Goal: Complete application form

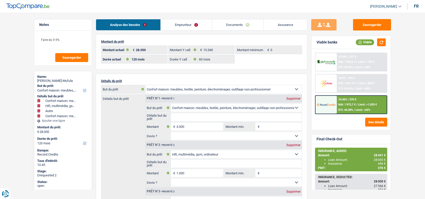
select select "household"
select select "tech"
select select "other"
select select "household"
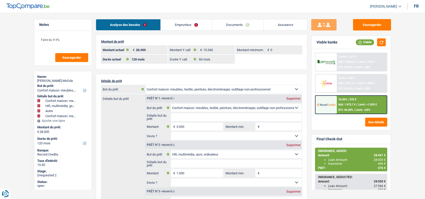
select select "120"
select select "60"
select select "household"
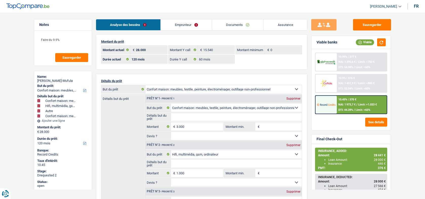
select select "tech"
select select "other"
select select "household"
select select "120"
select select "32"
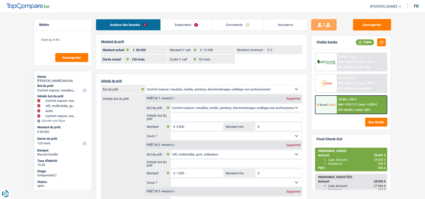
select select "single"
click at [181, 27] on link "Emprunteur" at bounding box center [186, 24] width 51 height 11
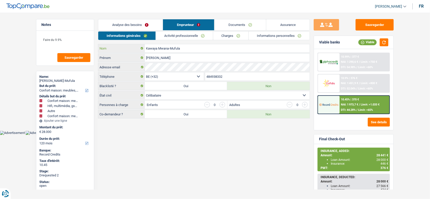
click at [174, 48] on input "Kawaya Mwana-Mufula" at bounding box center [227, 48] width 165 height 8
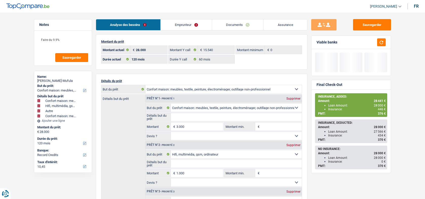
select select "household"
select select "tech"
select select "other"
select select "household"
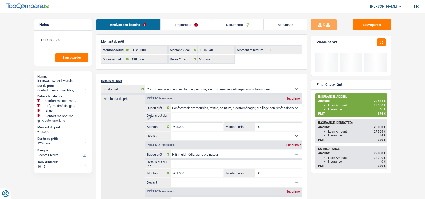
select select "120"
select select "record credits"
select select "120"
select select "60"
select select "household"
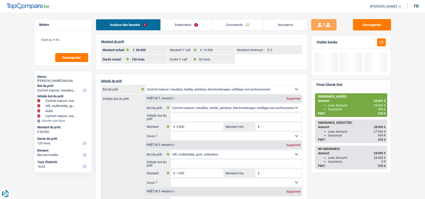
select select "household"
select select "tech"
select select "other"
select select "household"
select select "120"
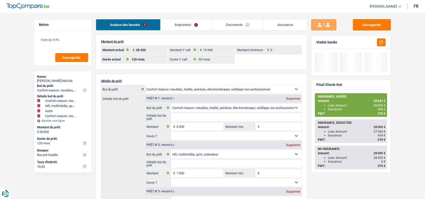
click at [243, 23] on link "Documents" at bounding box center [238, 24] width 52 height 11
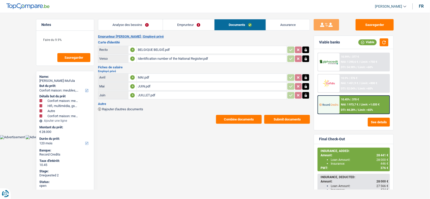
click at [276, 23] on link "Assurance" at bounding box center [288, 24] width 44 height 11
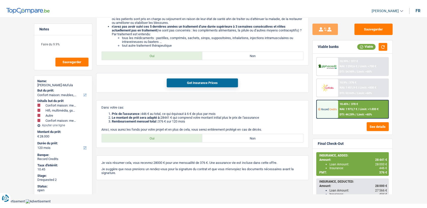
scroll to position [211, 0]
